Goal: Task Accomplishment & Management: Manage account settings

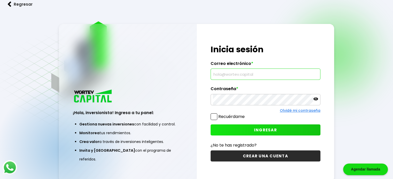
click at [261, 73] on input "text" at bounding box center [265, 74] width 105 height 11
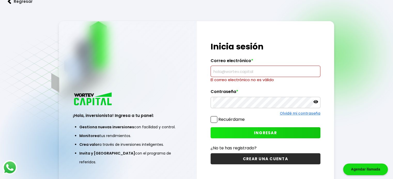
paste input "[EMAIL_ADDRESS][DOMAIN_NAME]"
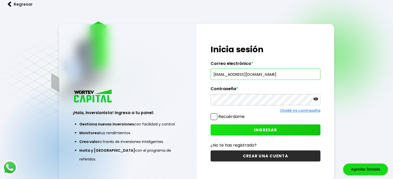
type input "[EMAIL_ADDRESS][DOMAIN_NAME]"
click at [197, 117] on div "¡Hola, inversionista! Ingresa tus credenciales para iniciar sesión Inicia sesió…" at bounding box center [265, 103] width 137 height 158
click at [214, 117] on span at bounding box center [213, 117] width 7 height 7
click at [246, 114] on input "Recuérdame" at bounding box center [246, 114] width 0 height 0
click at [260, 129] on span "INGRESAR" at bounding box center [265, 130] width 23 height 5
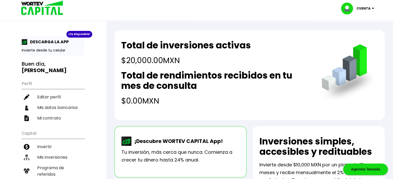
click at [265, 104] on h4 "$0.00 MXN" at bounding box center [216, 101] width 190 height 12
click at [50, 154] on li "Mis inversiones" at bounding box center [53, 157] width 63 height 11
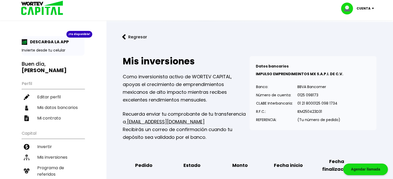
scroll to position [157, 0]
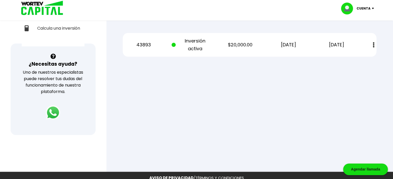
drag, startPoint x: 392, startPoint y: 107, endPoint x: 349, endPoint y: 76, distance: 52.5
click at [349, 76] on div at bounding box center [196, 89] width 393 height 179
click at [374, 46] on img at bounding box center [374, 44] width 2 height 5
click at [262, 93] on div at bounding box center [196, 89] width 393 height 179
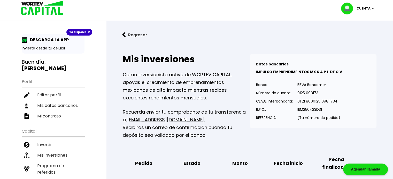
scroll to position [0, 0]
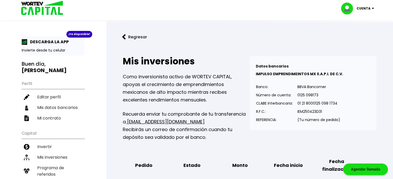
click at [373, 8] on img at bounding box center [373, 9] width 7 height 2
click at [292, 40] on link "Regresar" at bounding box center [249, 37] width 270 height 14
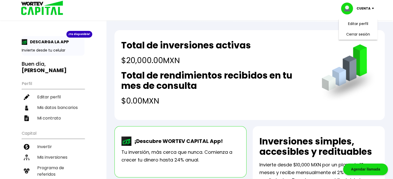
click at [382, 92] on div "Total de inversiones activas $20,000.00 MXN Total de rendimientos recibidos en …" at bounding box center [249, 75] width 270 height 90
click at [238, 62] on h4 "$20,000.00 MXN" at bounding box center [186, 61] width 130 height 12
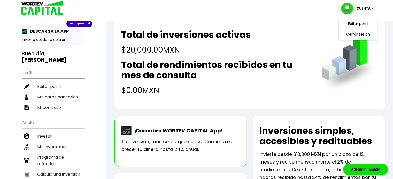
scroll to position [21, 0]
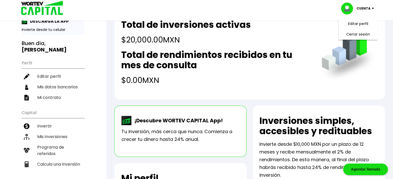
click at [192, 95] on div "Total de inversiones activas $20,000.00 MXN Total de rendimientos recibidos en …" at bounding box center [249, 55] width 270 height 90
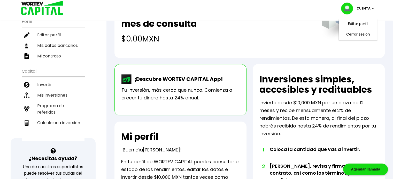
scroll to position [69, 0]
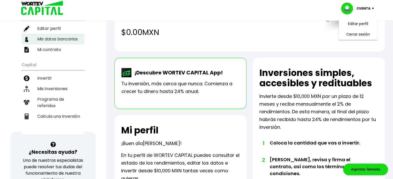
click at [61, 38] on li "Mis datos bancarios" at bounding box center [53, 39] width 63 height 11
select select "BBVA Bancomer"
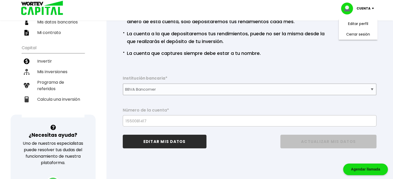
scroll to position [93, 0]
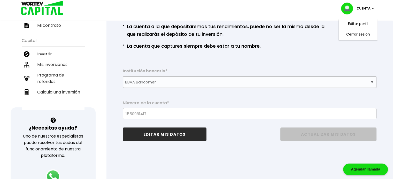
click at [343, 56] on div "· Si necesitas cambiar la cuenta, debes hacerlo mínimo díez días hábiles previo…" at bounding box center [237, 19] width 228 height 83
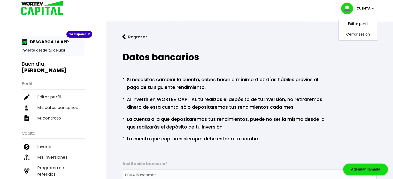
click at [357, 97] on div "Datos bancarios · Si necesitas cambiar la cuenta, debes hacerlo mínimo díez día…" at bounding box center [249, 147] width 270 height 199
click at [125, 39] on img at bounding box center [124, 36] width 4 height 5
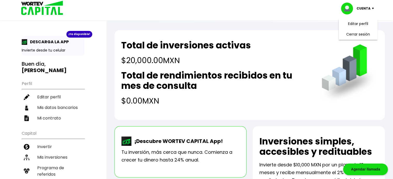
click at [356, 36] on li "Cerrar sesión" at bounding box center [357, 34] width 41 height 11
